Goal: Information Seeking & Learning: Learn about a topic

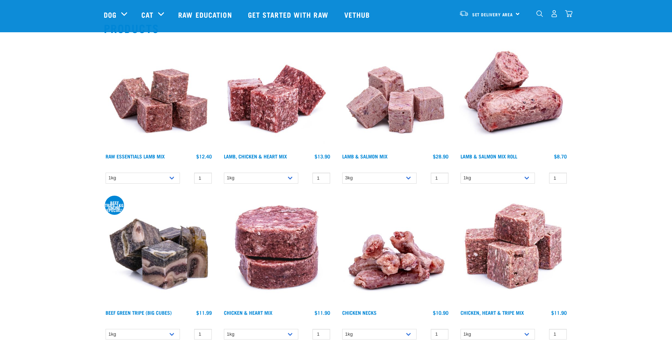
scroll to position [142, 0]
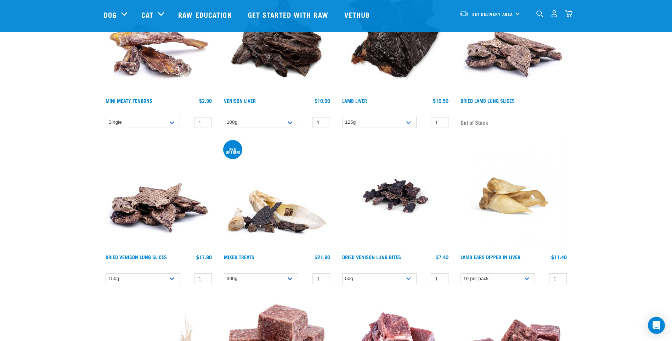
scroll to position [2233, 0]
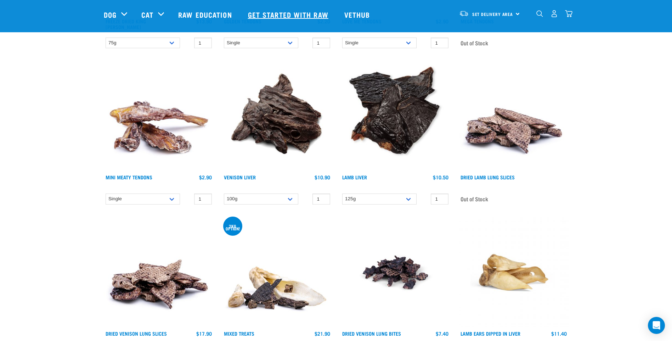
click at [292, 15] on link "Get started with Raw" at bounding box center [289, 14] width 96 height 28
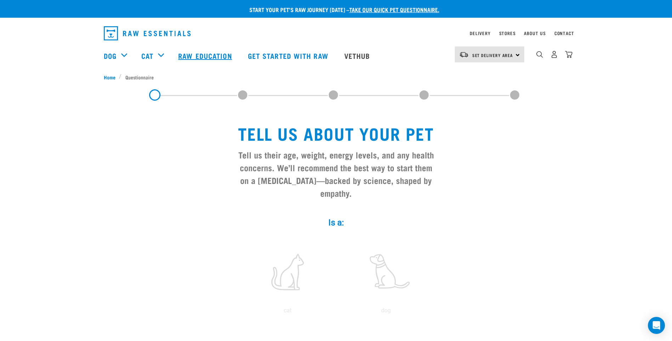
click at [209, 56] on link "Raw Education" at bounding box center [205, 55] width 69 height 28
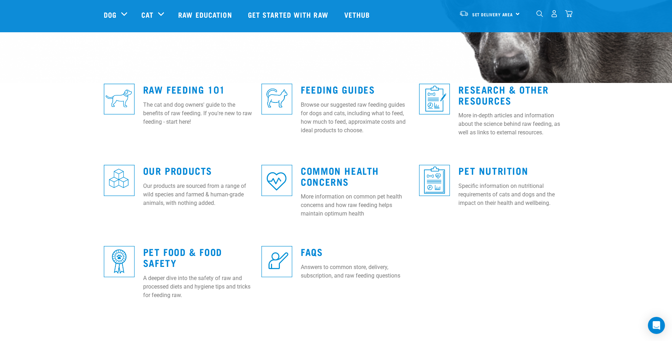
scroll to position [142, 0]
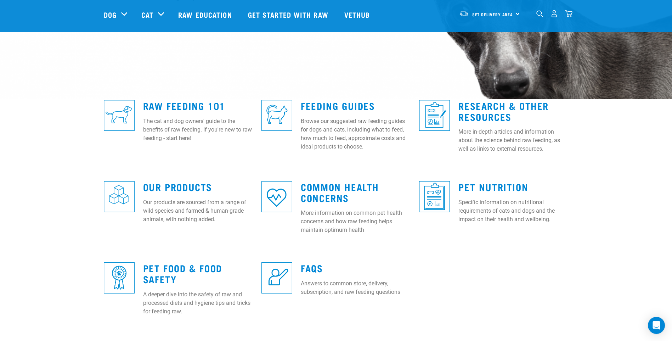
click at [124, 117] on img at bounding box center [119, 115] width 31 height 31
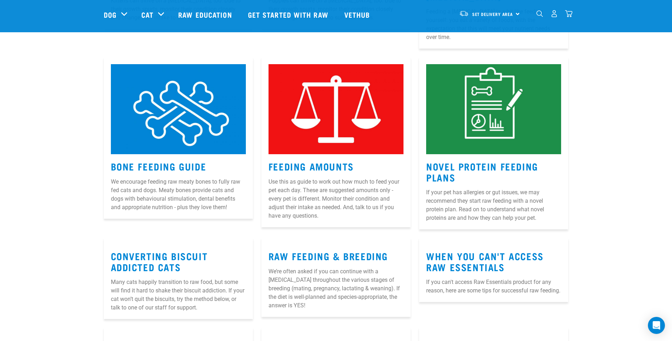
scroll to position [673, 0]
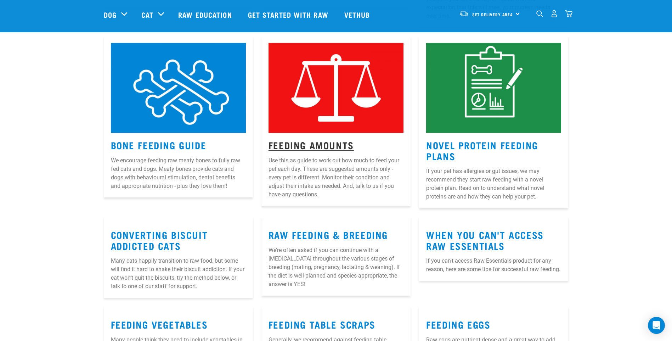
click at [336, 142] on link "Feeding Amounts" at bounding box center [311, 144] width 85 height 5
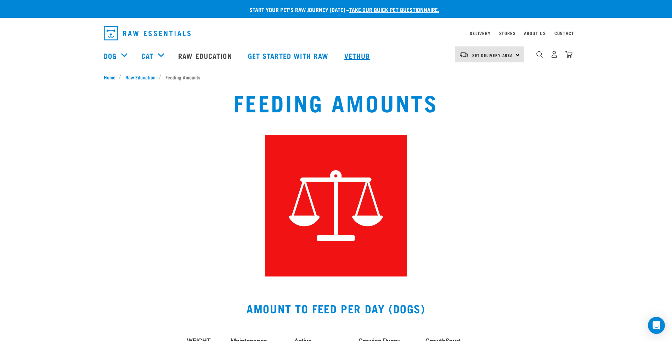
click at [364, 57] on link "Vethub" at bounding box center [358, 55] width 42 height 28
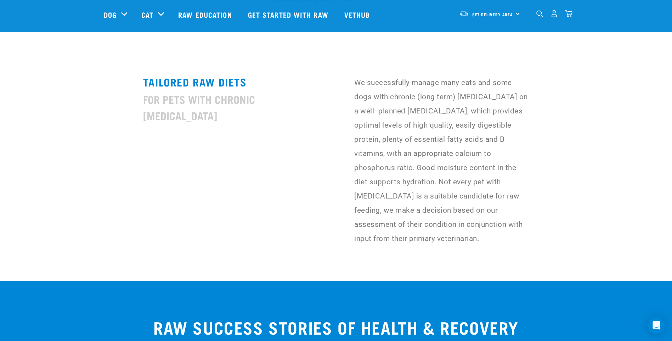
scroll to position [1630, 0]
